Goal: Information Seeking & Learning: Learn about a topic

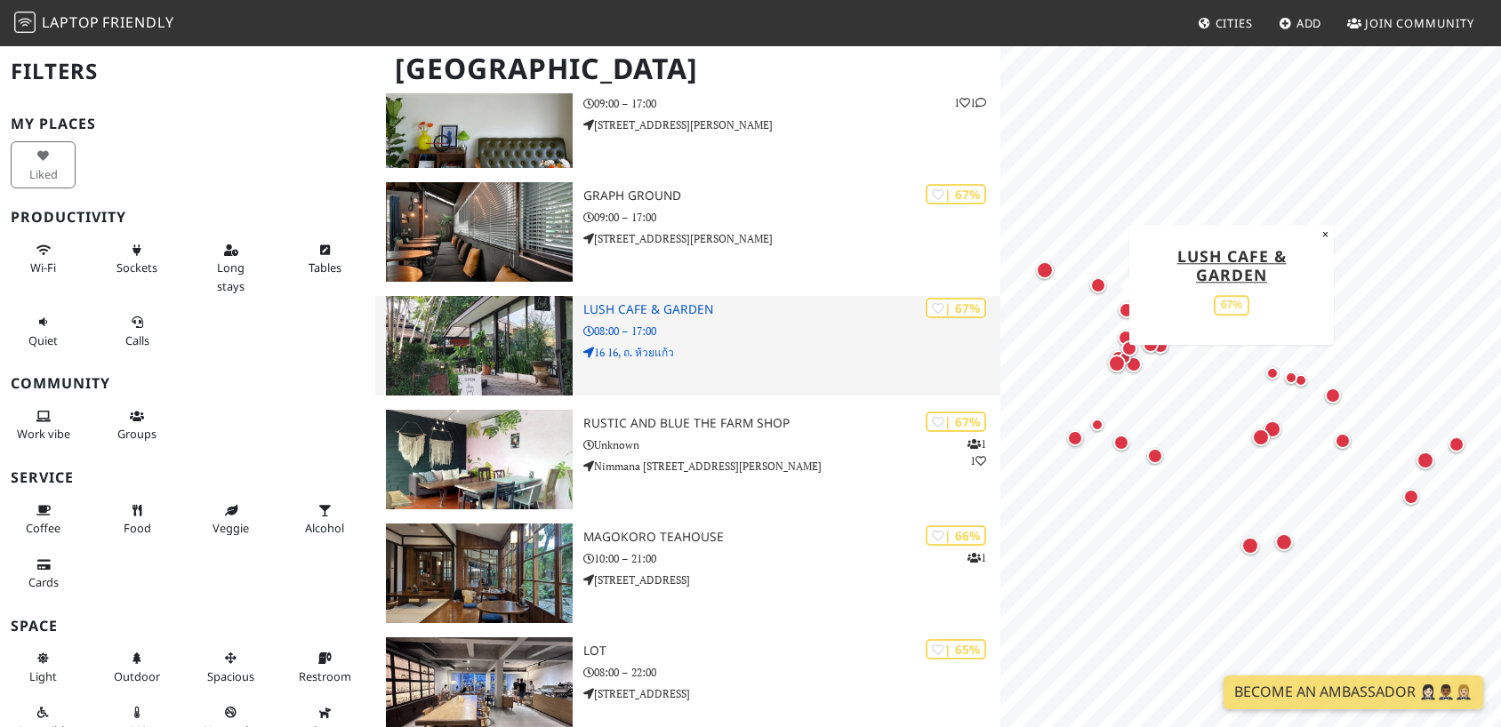
scroll to position [2337, 0]
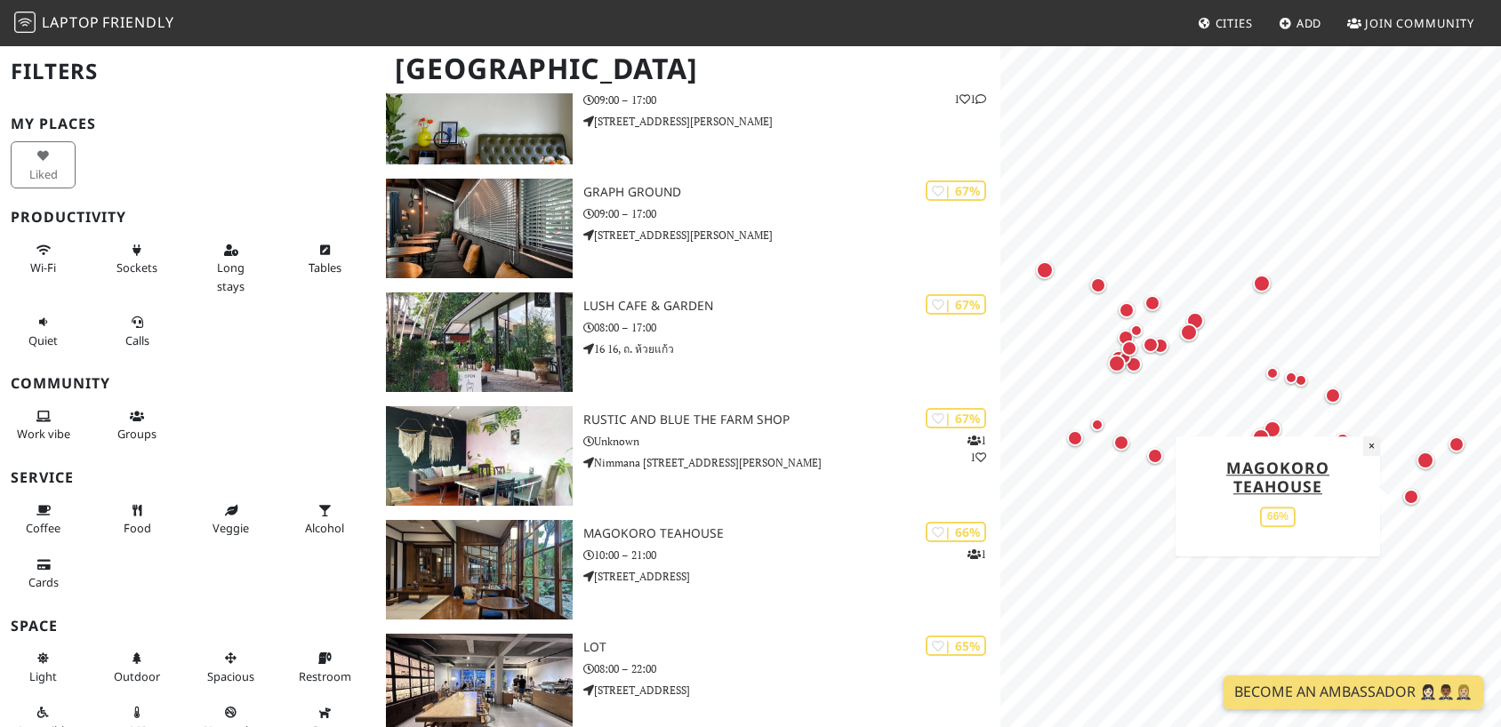
click at [1376, 447] on button "×" at bounding box center [1371, 447] width 17 height 20
click at [1429, 463] on div "Map marker" at bounding box center [1426, 461] width 18 height 18
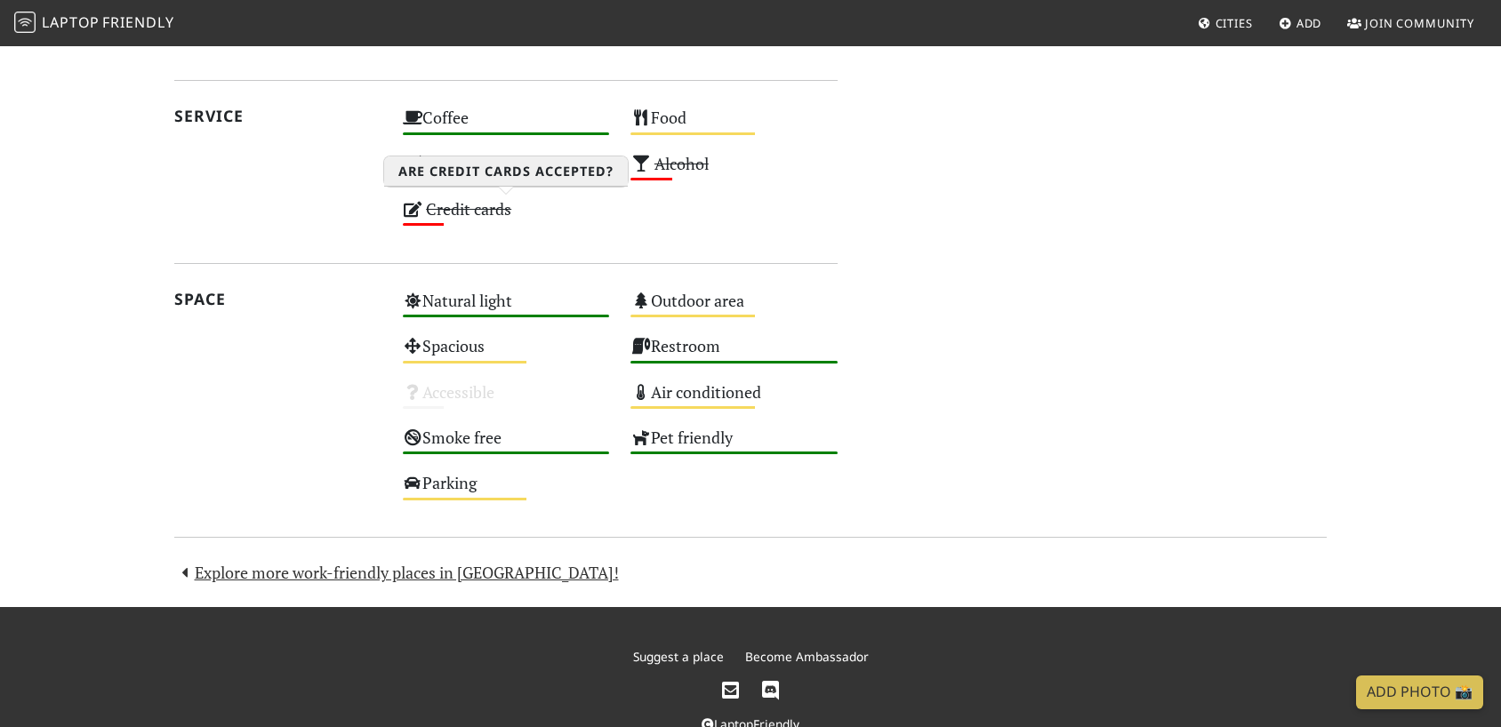
scroll to position [904, 0]
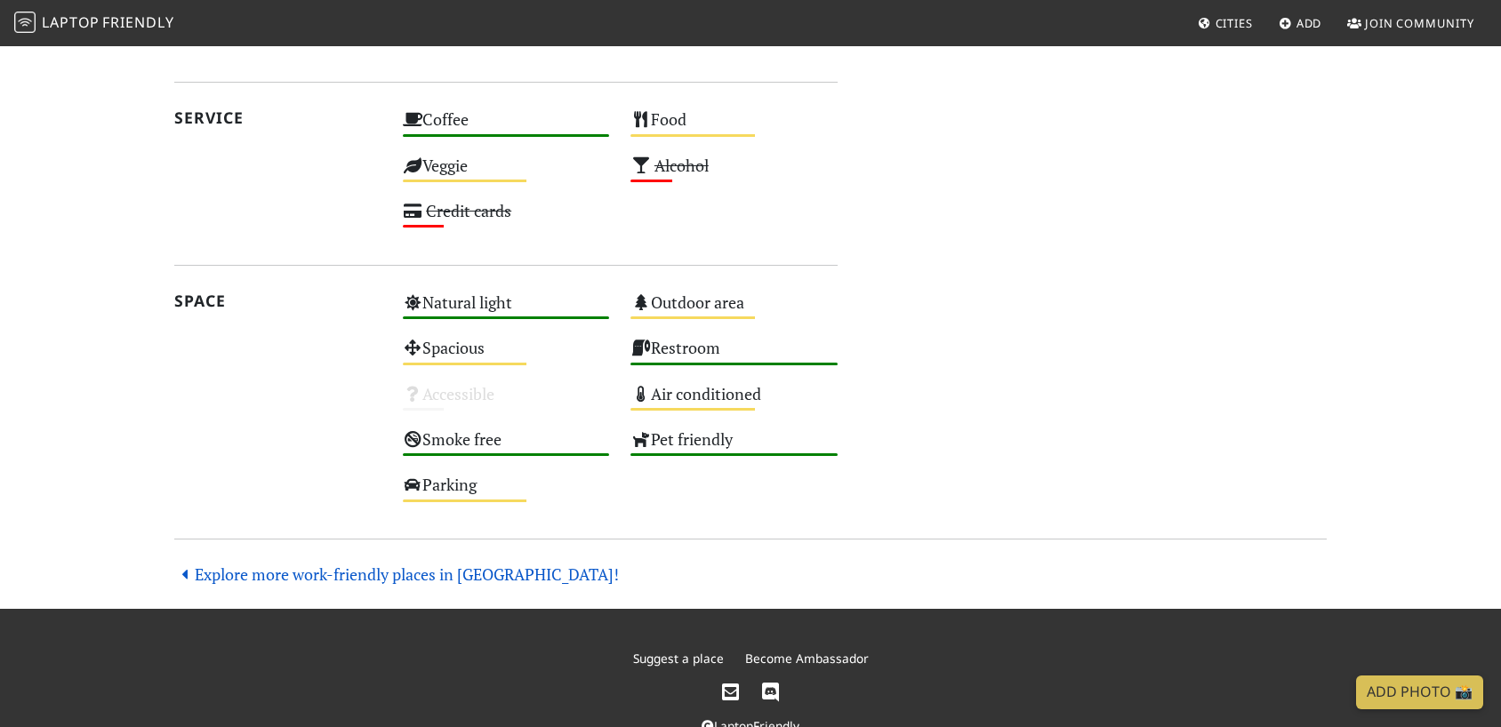
click at [448, 575] on link "Explore more work-friendly places in Chiang Mai!" at bounding box center [396, 574] width 445 height 21
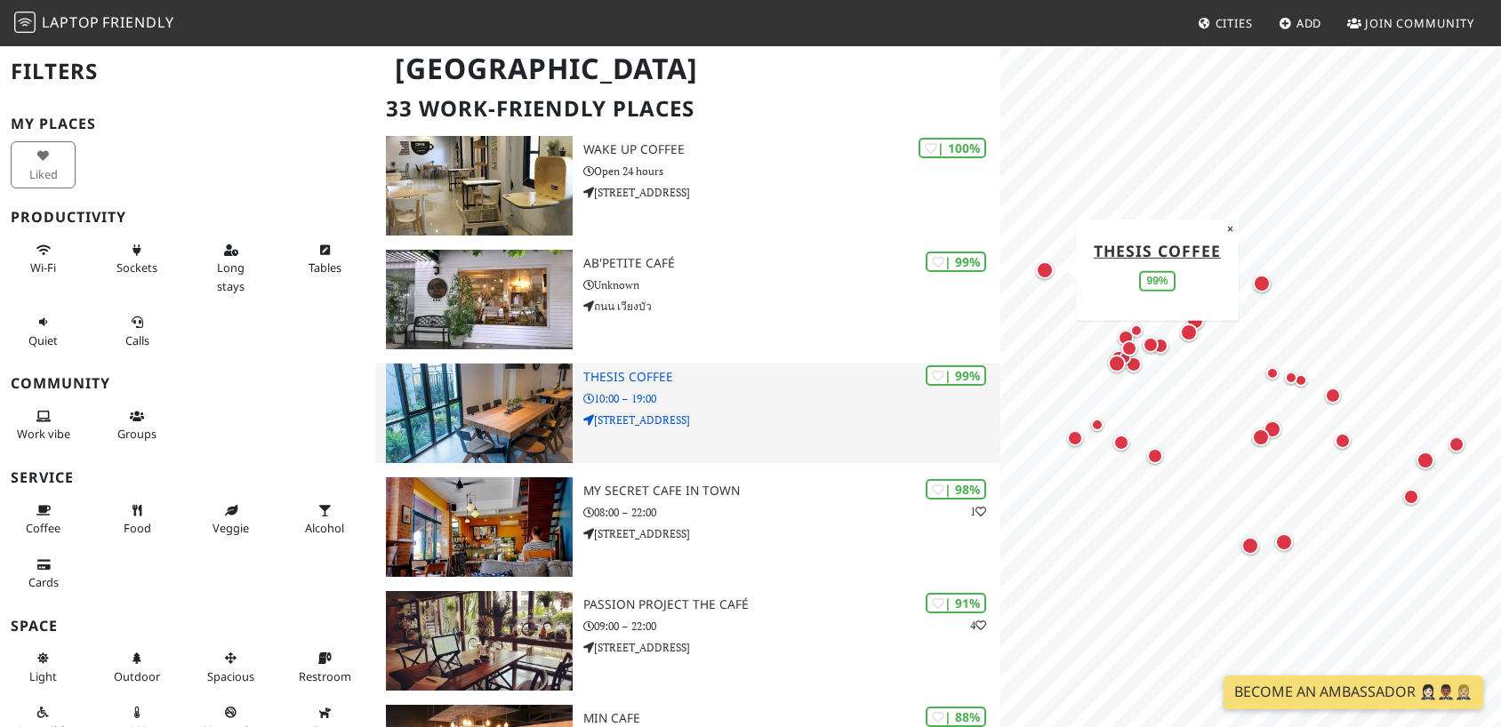
scroll to position [110, 0]
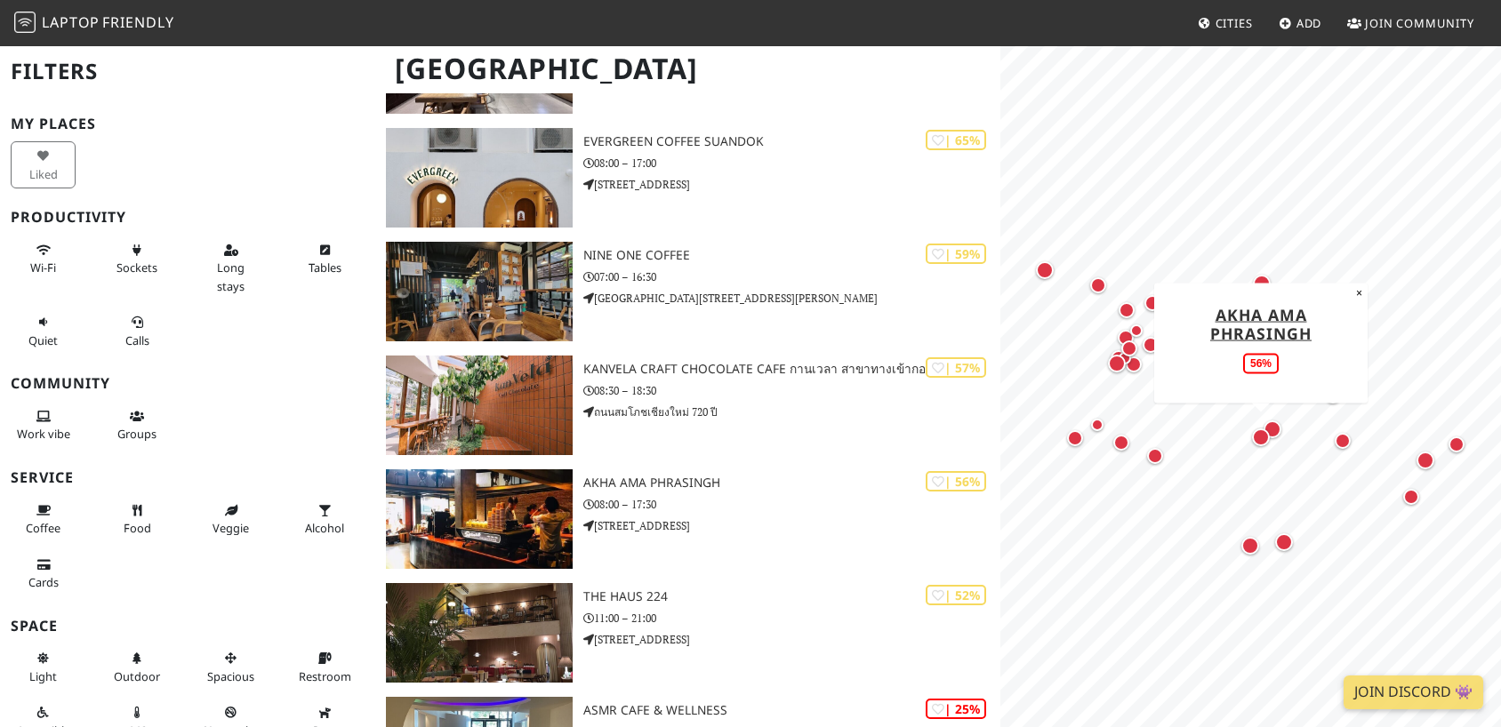
scroll to position [2955, 0]
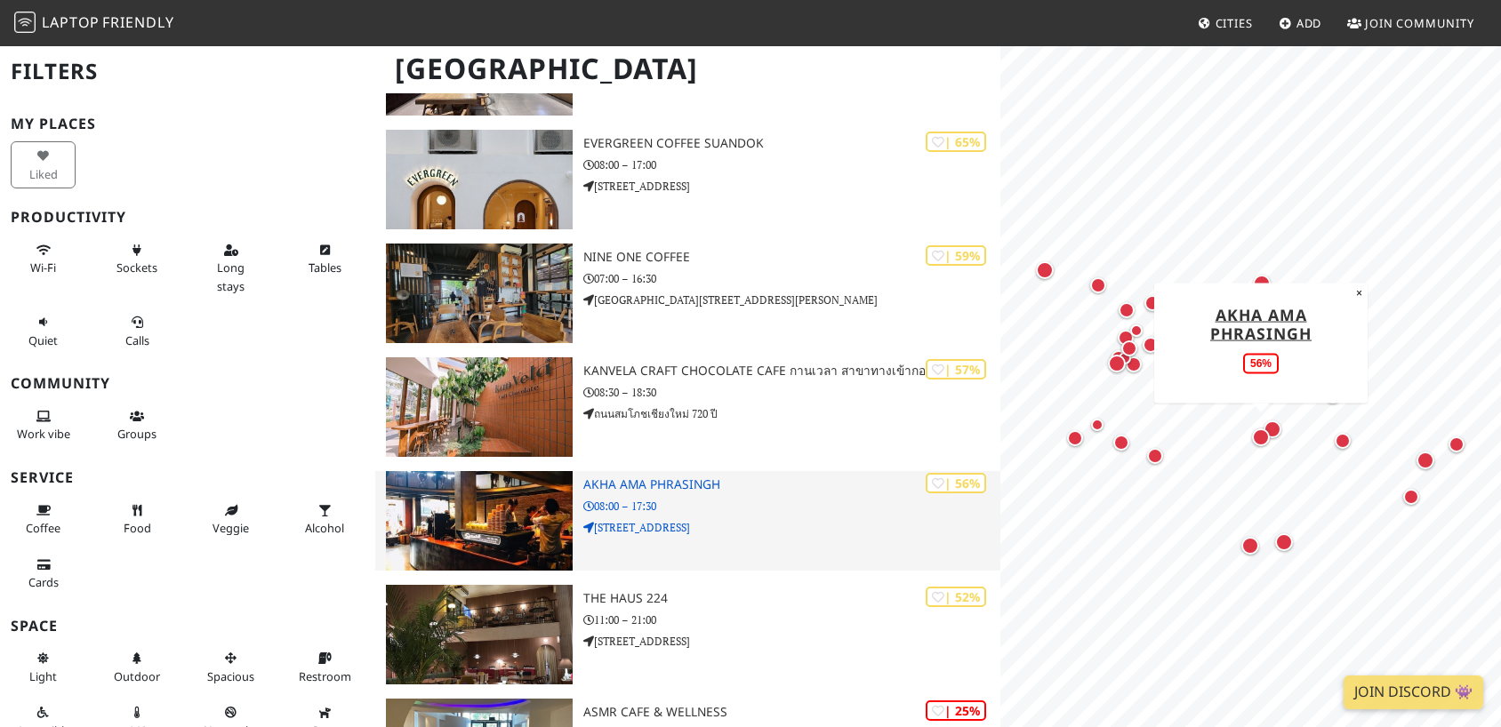
click at [653, 502] on p "08:00 – 17:30" at bounding box center [791, 506] width 417 height 17
